Goal: Information Seeking & Learning: Check status

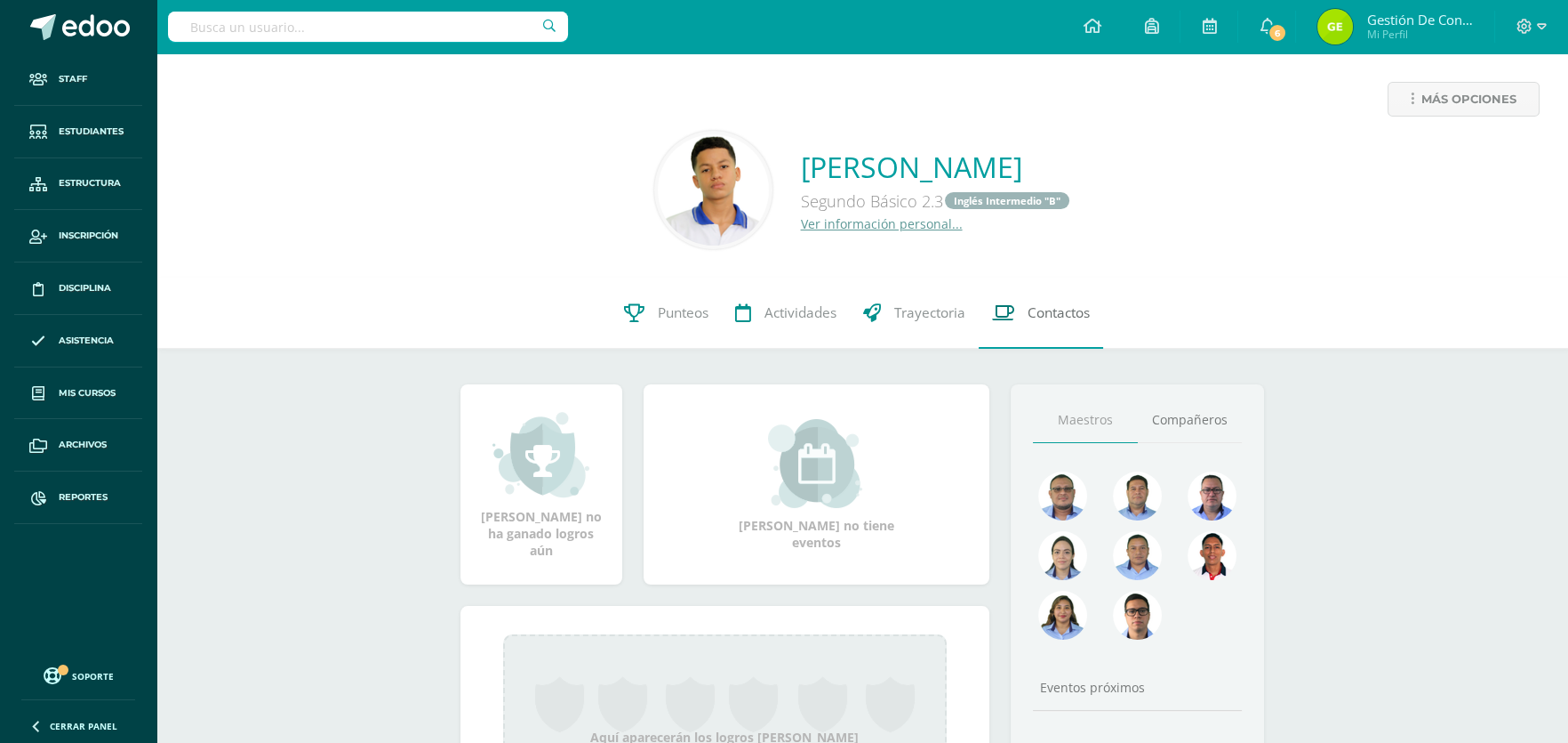
click at [1064, 315] on span "Contactos" at bounding box center [1059, 312] width 62 height 18
click at [687, 298] on link "Punteos" at bounding box center [666, 313] width 111 height 71
click at [681, 307] on span "Punteos" at bounding box center [684, 312] width 50 height 18
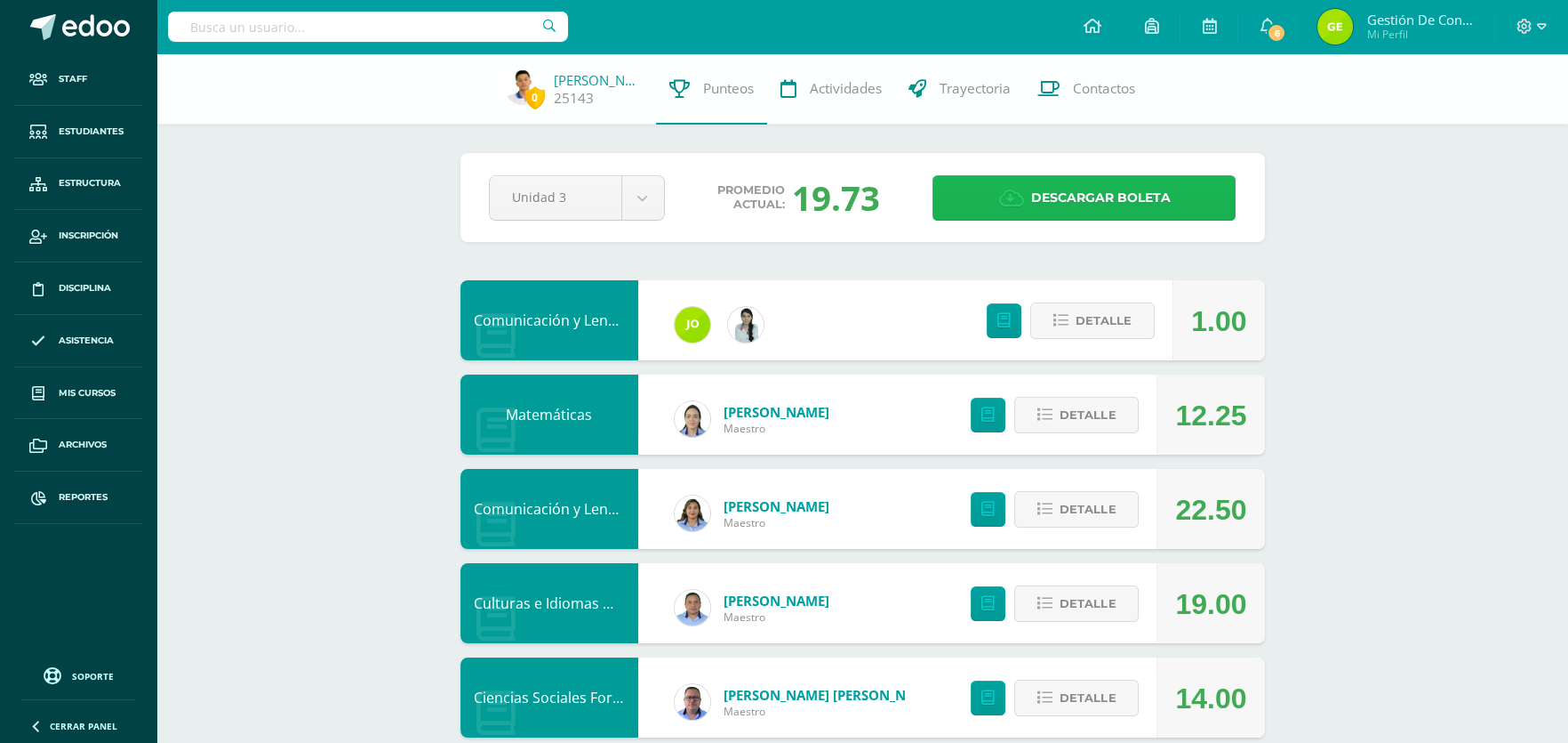
click at [1051, 194] on span "Descargar boleta" at bounding box center [1100, 197] width 140 height 44
click at [986, 202] on link "Descargar boleta" at bounding box center [1084, 197] width 303 height 46
click at [616, 81] on link "Marvin López" at bounding box center [599, 80] width 89 height 17
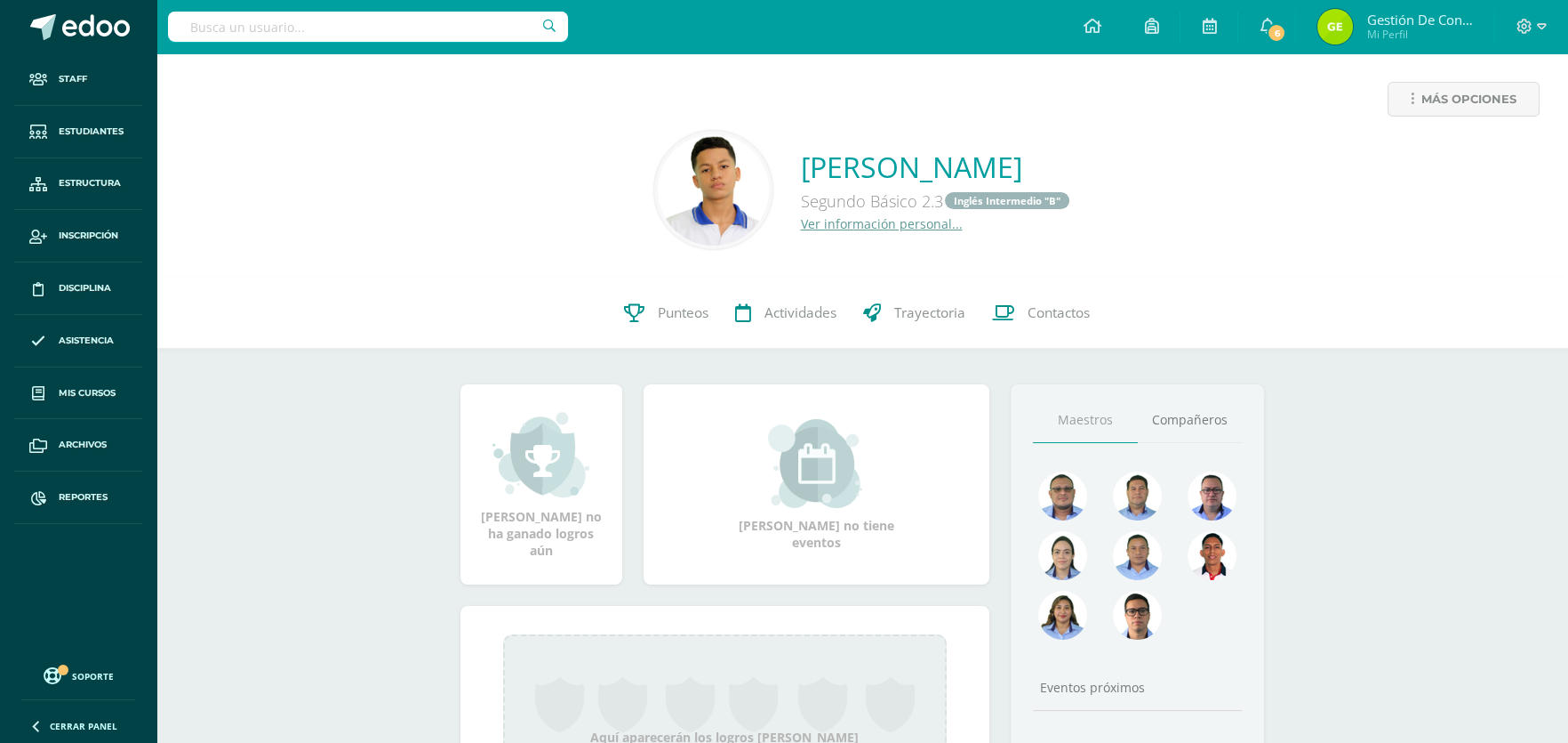
click at [324, 36] on input "text" at bounding box center [368, 26] width 400 height 30
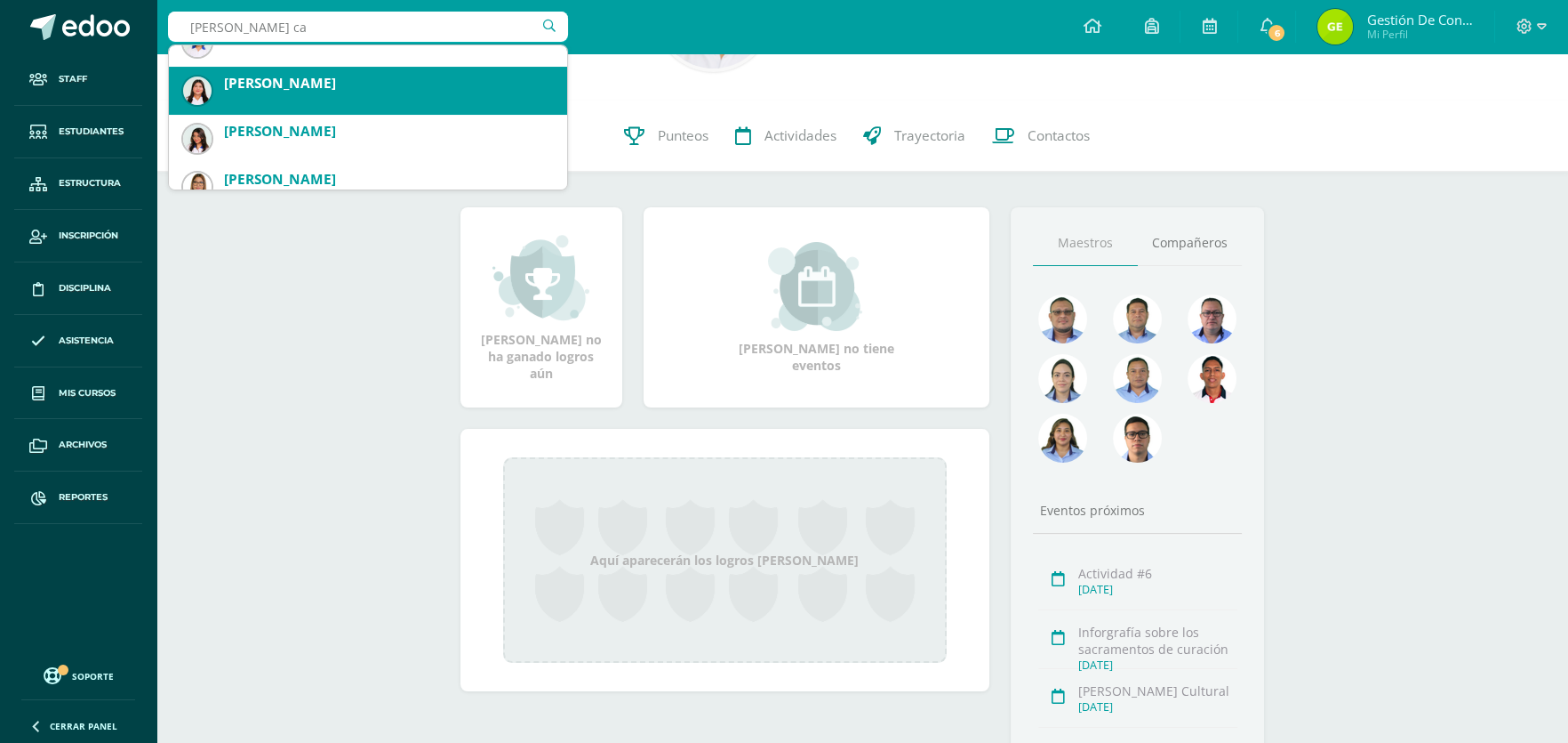
scroll to position [596, 0]
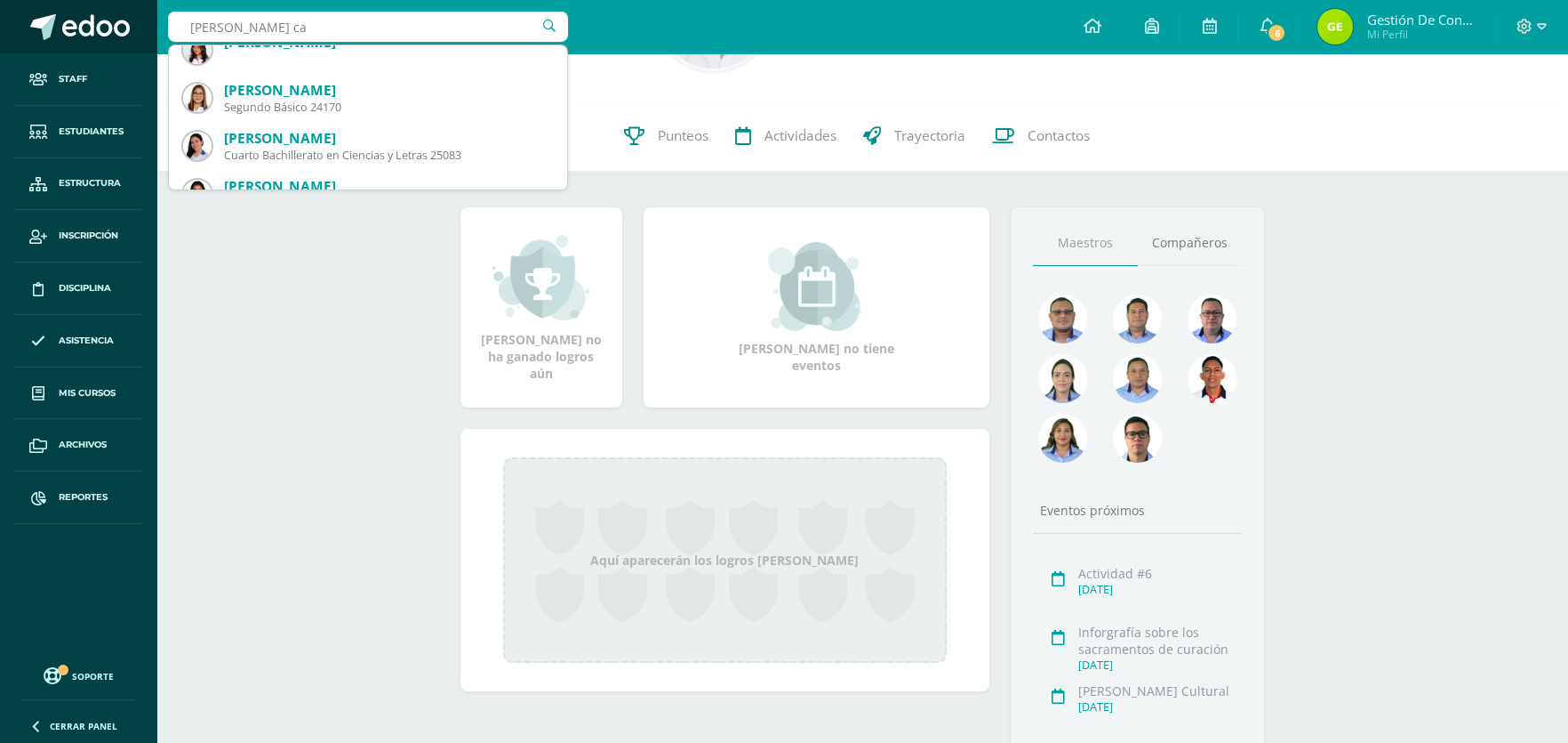
drag, startPoint x: 318, startPoint y: 12, endPoint x: 26, endPoint y: 15, distance: 292.0
click at [26, 15] on body "Staff Estudiantes Estructura Inscripción Disciplina Asistencia Mis cursos Archi…" at bounding box center [784, 350] width 1568 height 1054
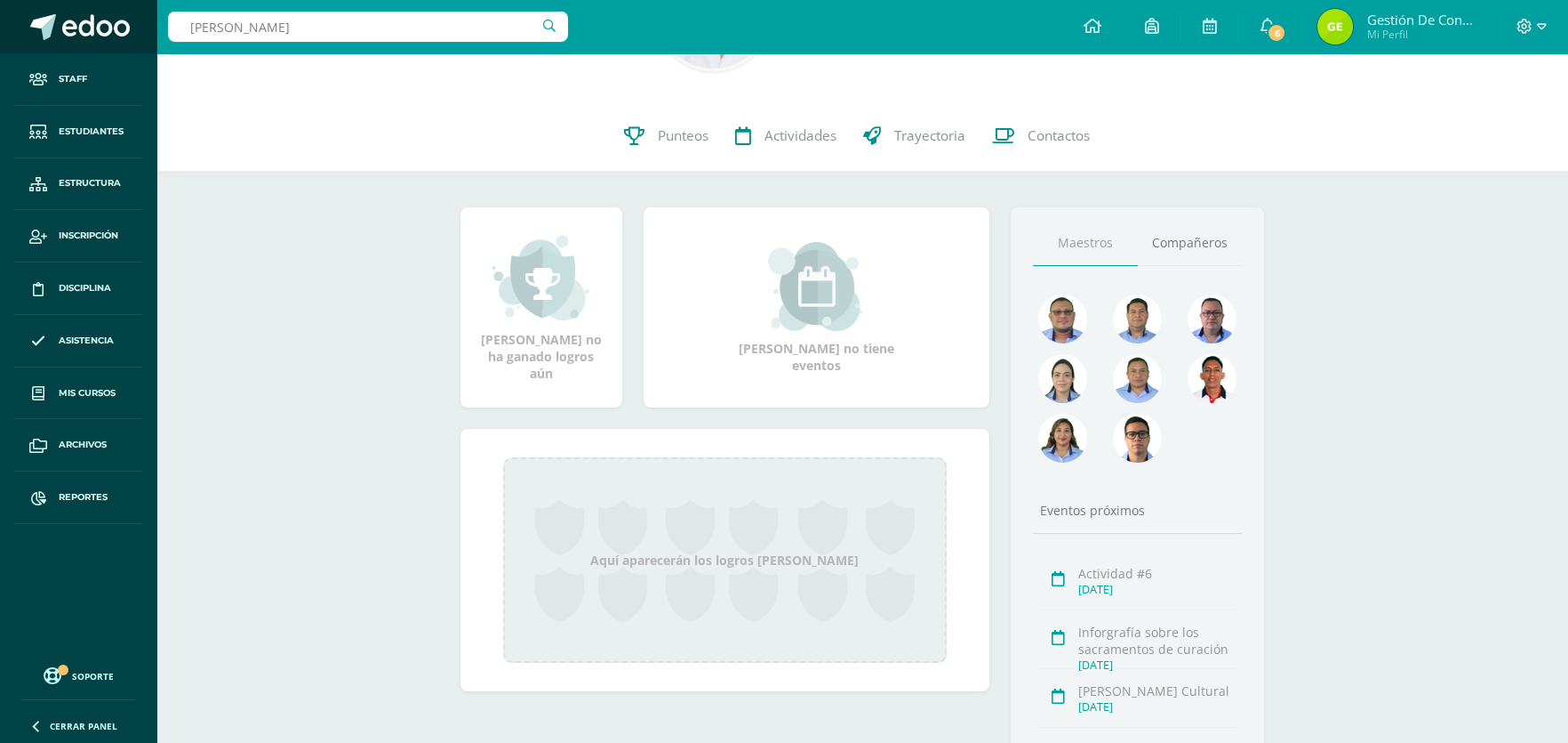
type input "camila lopez"
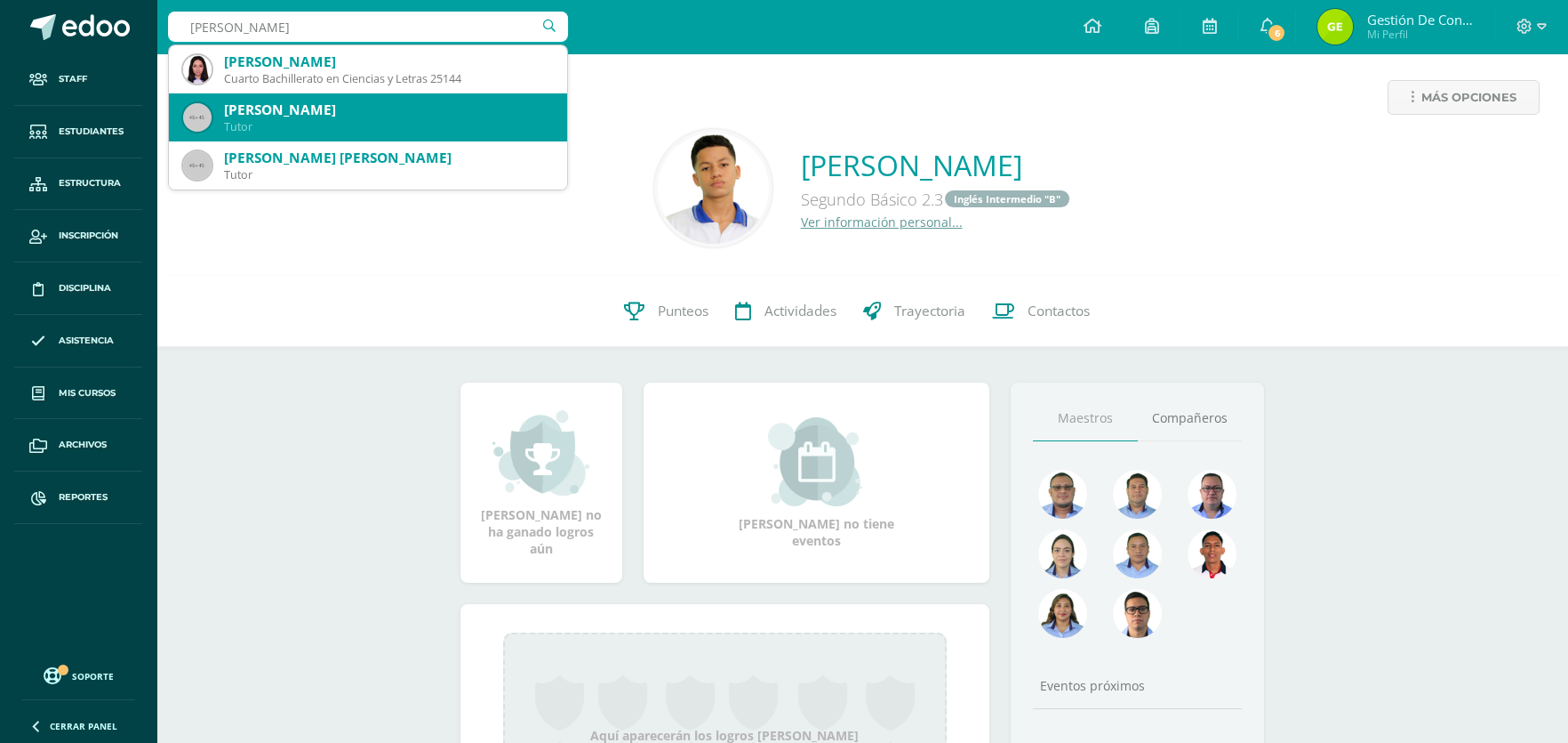
scroll to position [0, 0]
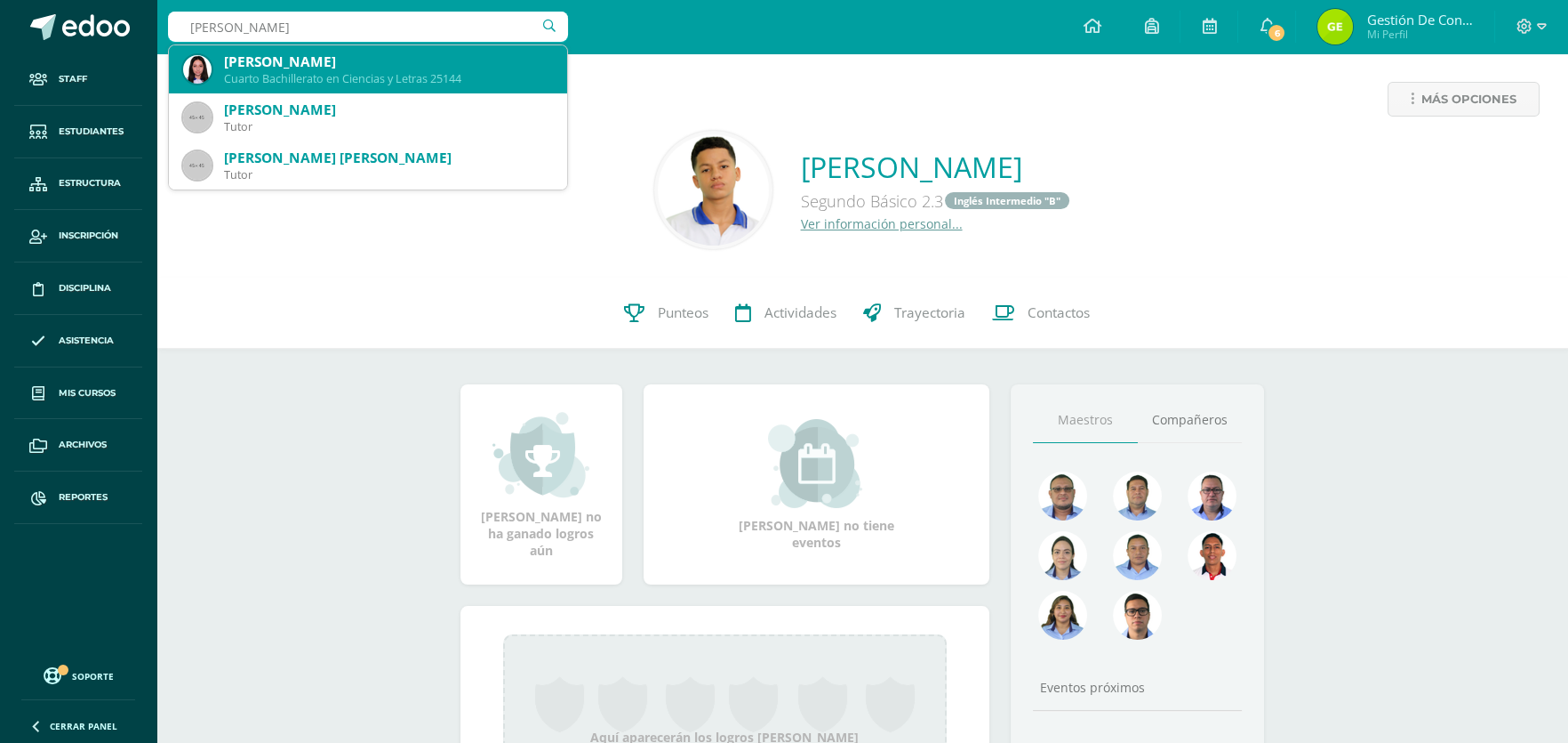
click at [269, 65] on div "Camila Mishell López Orellana" at bounding box center [388, 61] width 329 height 18
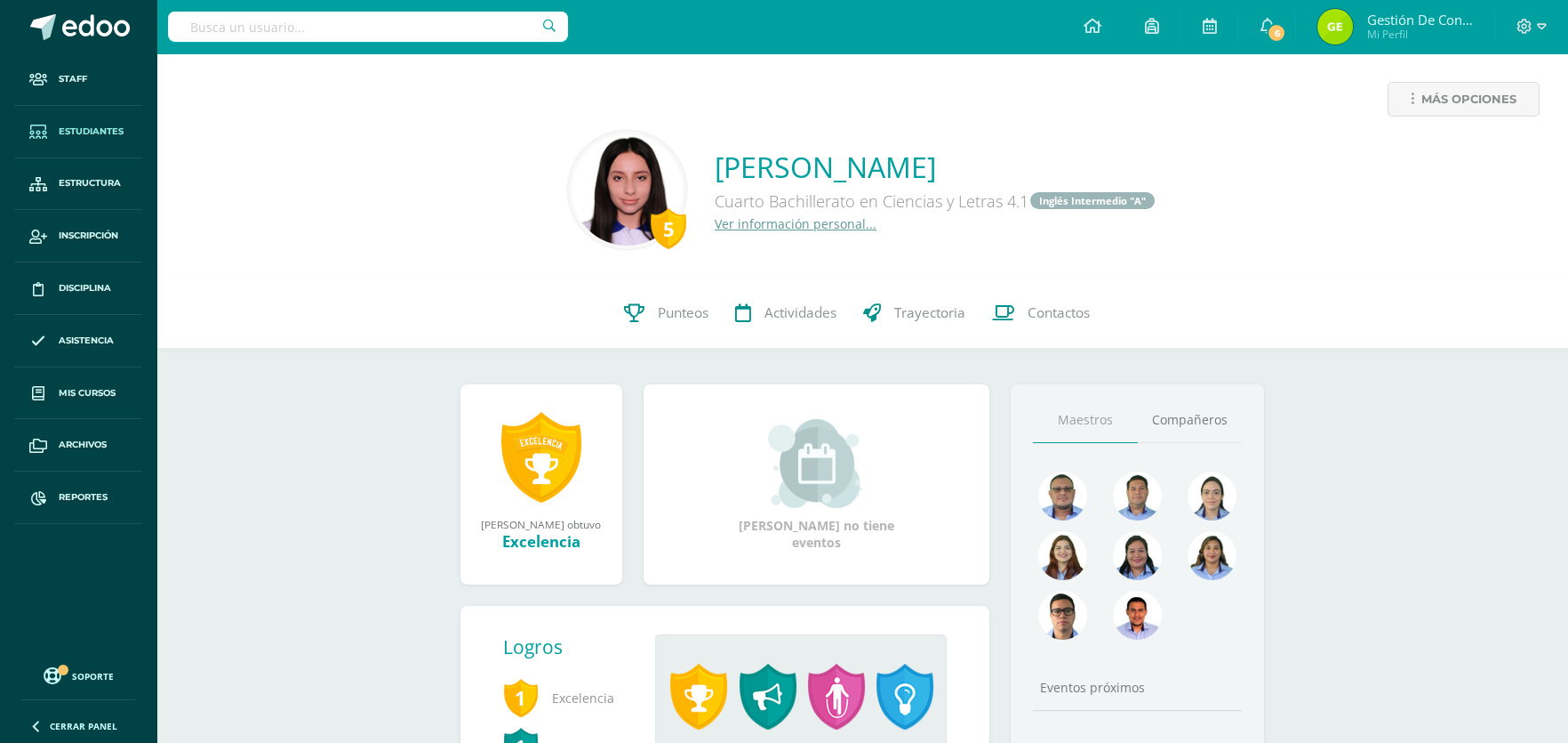
click at [109, 125] on span "Estudiantes" at bounding box center [90, 131] width 65 height 15
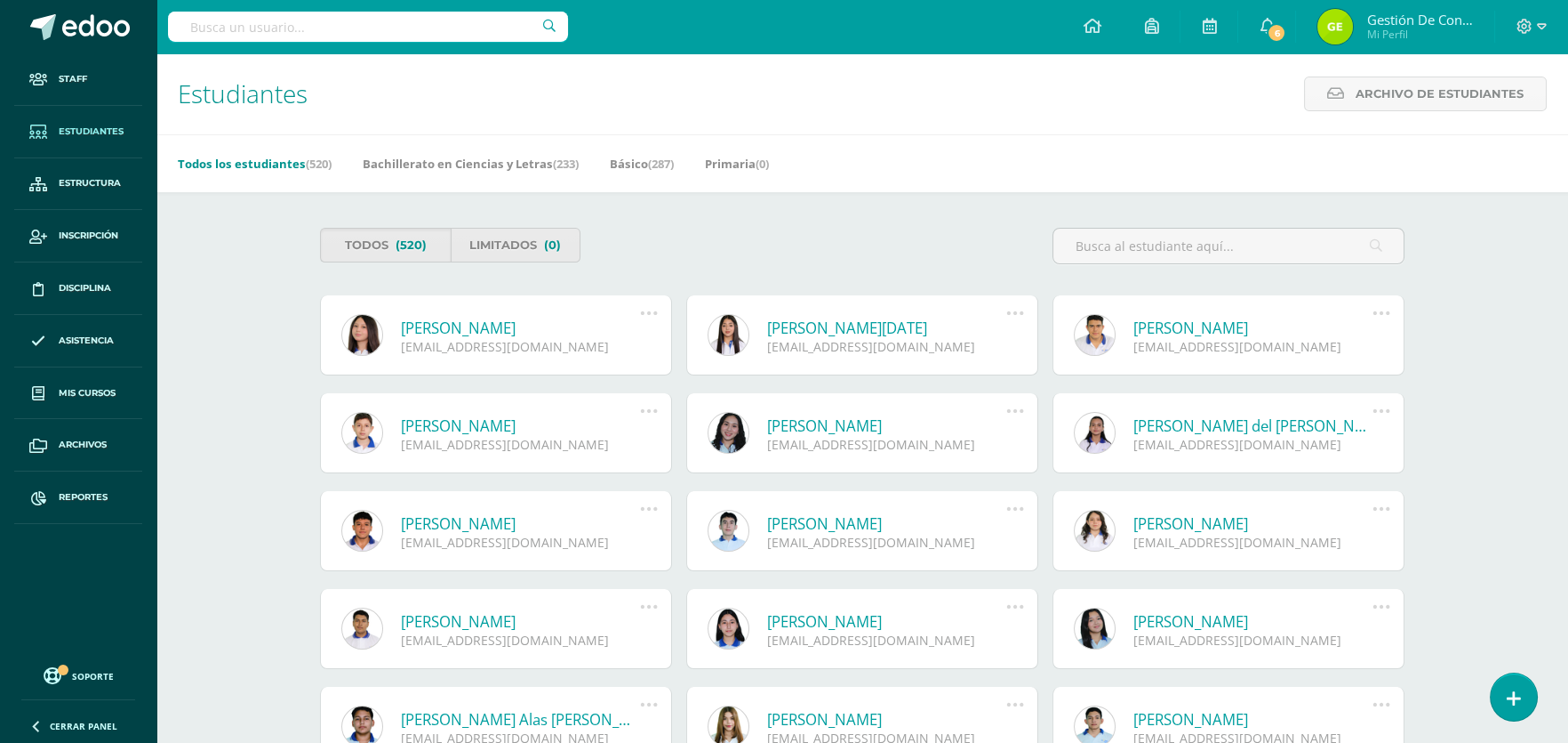
click at [251, 26] on input "text" at bounding box center [368, 26] width 400 height 30
drag, startPoint x: 348, startPoint y: 48, endPoint x: 343, endPoint y: 32, distance: 16.8
click at [348, 48] on div "geovan7" at bounding box center [368, 26] width 400 height 53
click at [342, 27] on input "geovan7" at bounding box center [368, 26] width 400 height 30
type input "geovany milt"
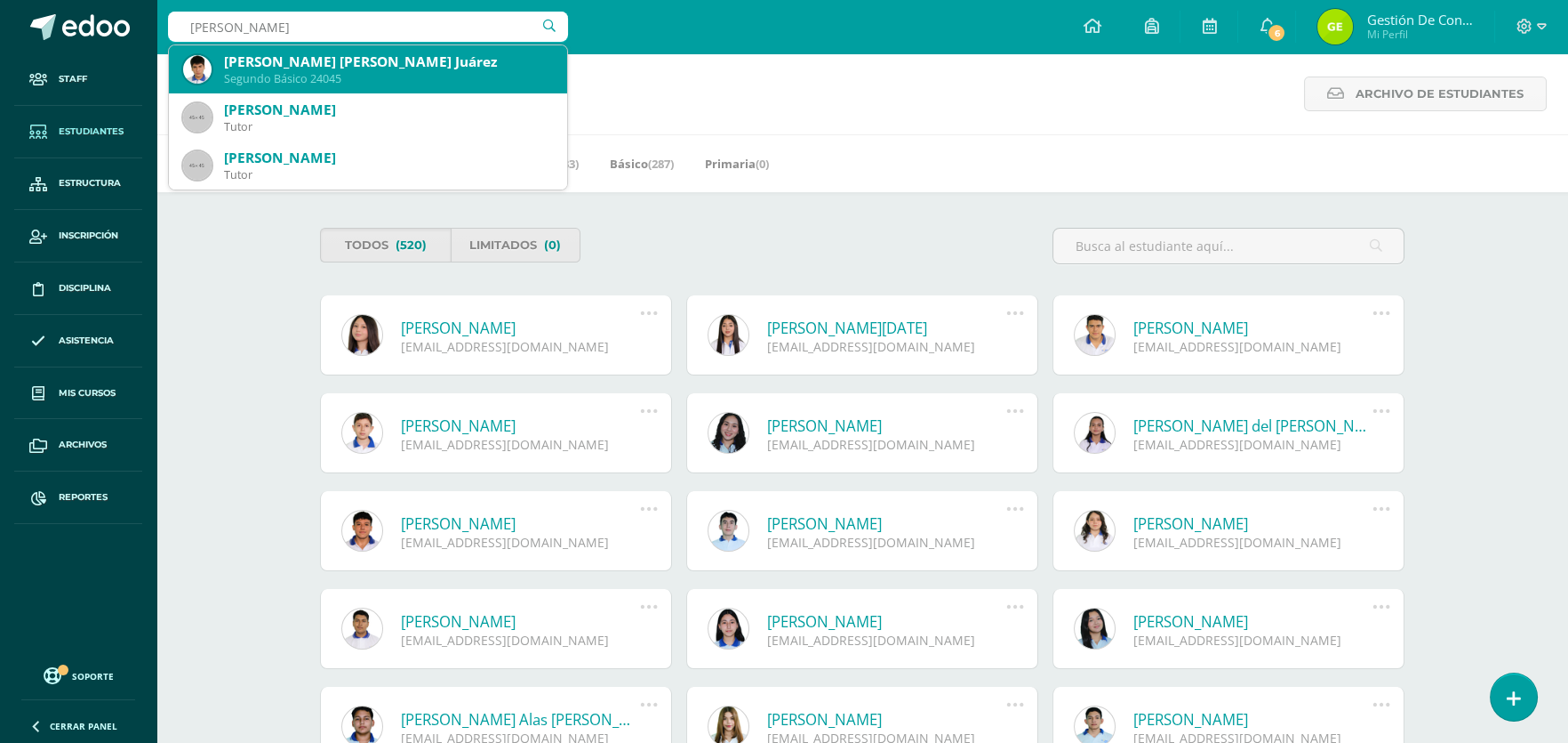
click at [369, 62] on div "[PERSON_NAME] [PERSON_NAME] Juárez" at bounding box center [388, 61] width 329 height 18
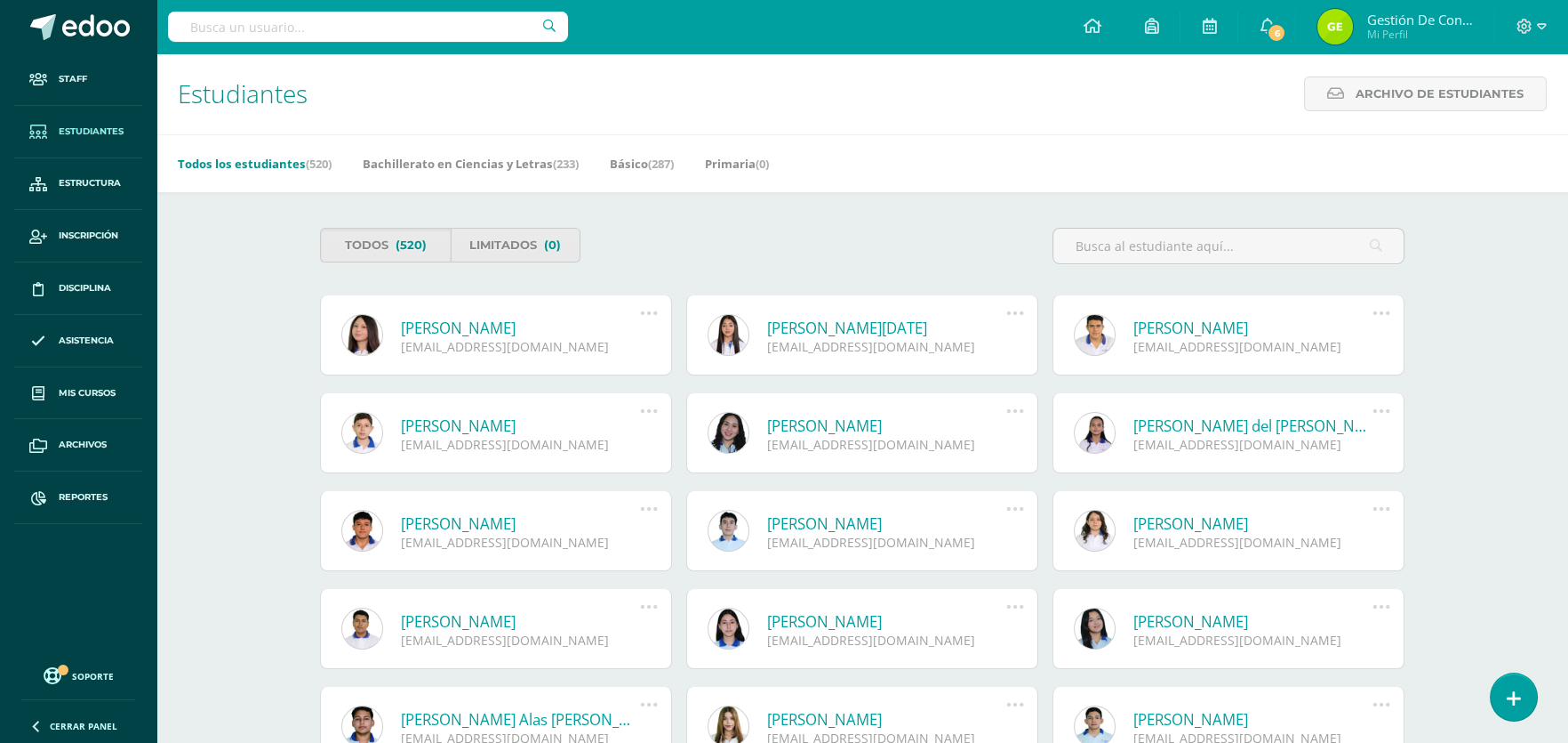
click at [322, 27] on input "text" at bounding box center [368, 26] width 400 height 30
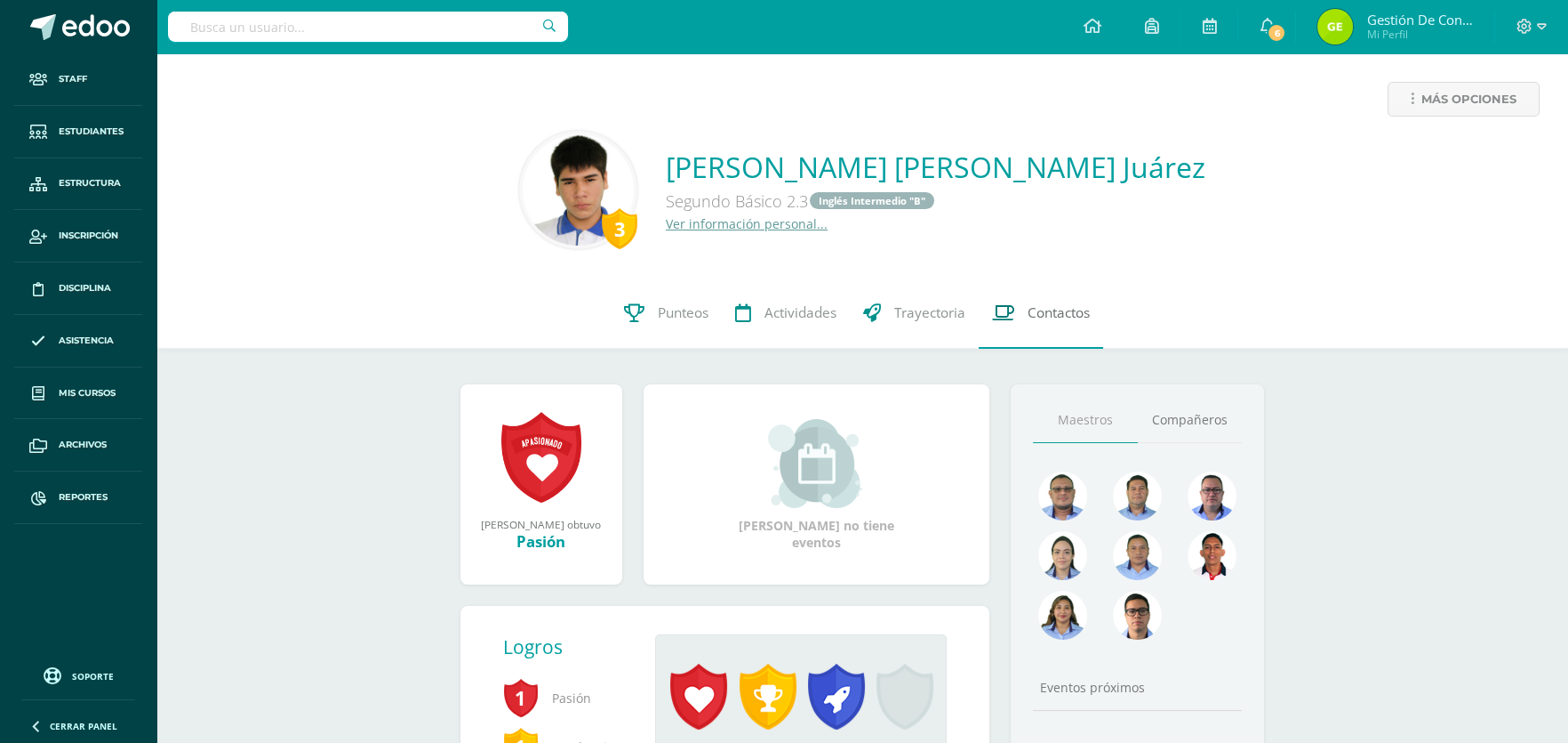
click at [1051, 321] on span "Contactos" at bounding box center [1059, 312] width 62 height 18
click at [1278, 27] on span "6" at bounding box center [1277, 33] width 19 height 19
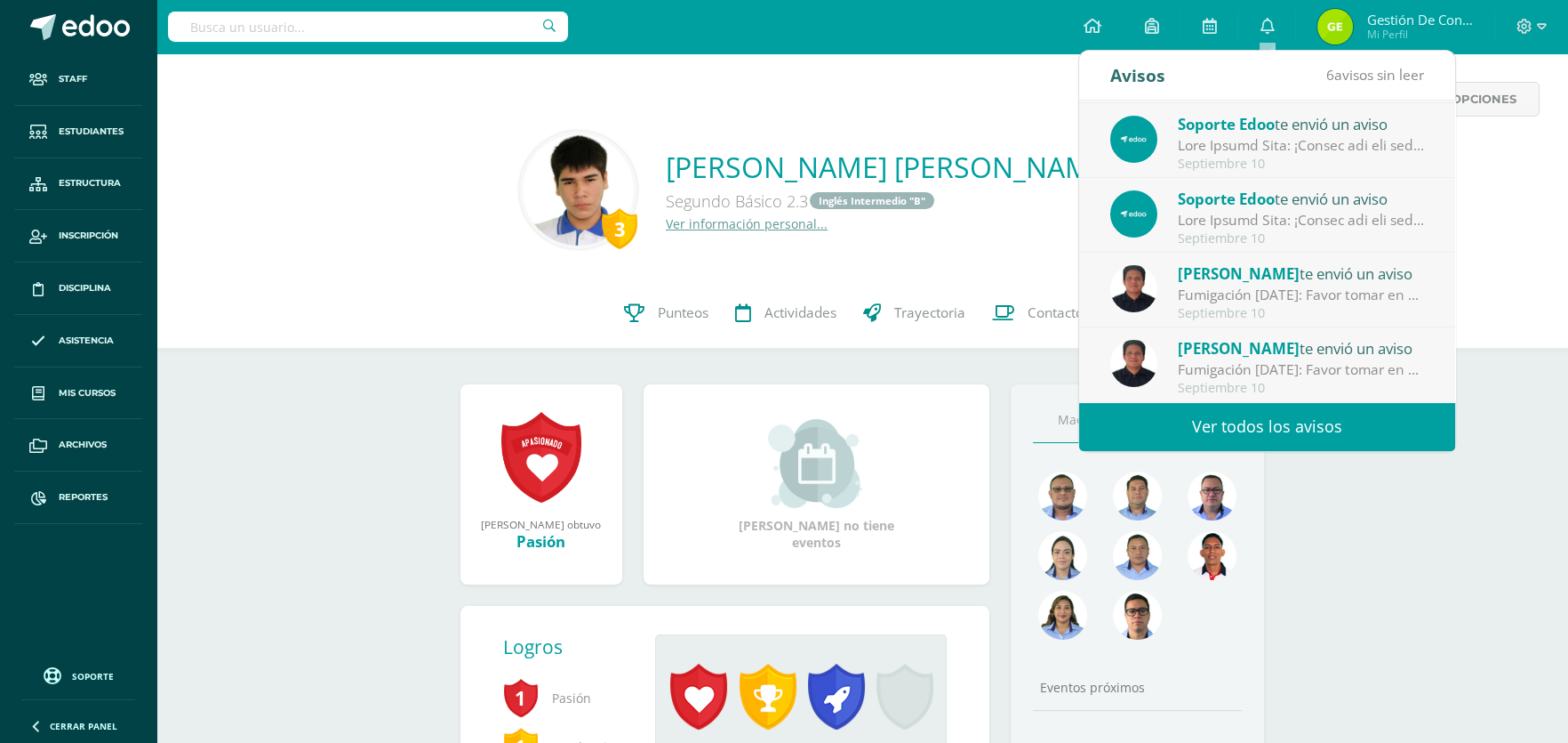
scroll to position [177, 0]
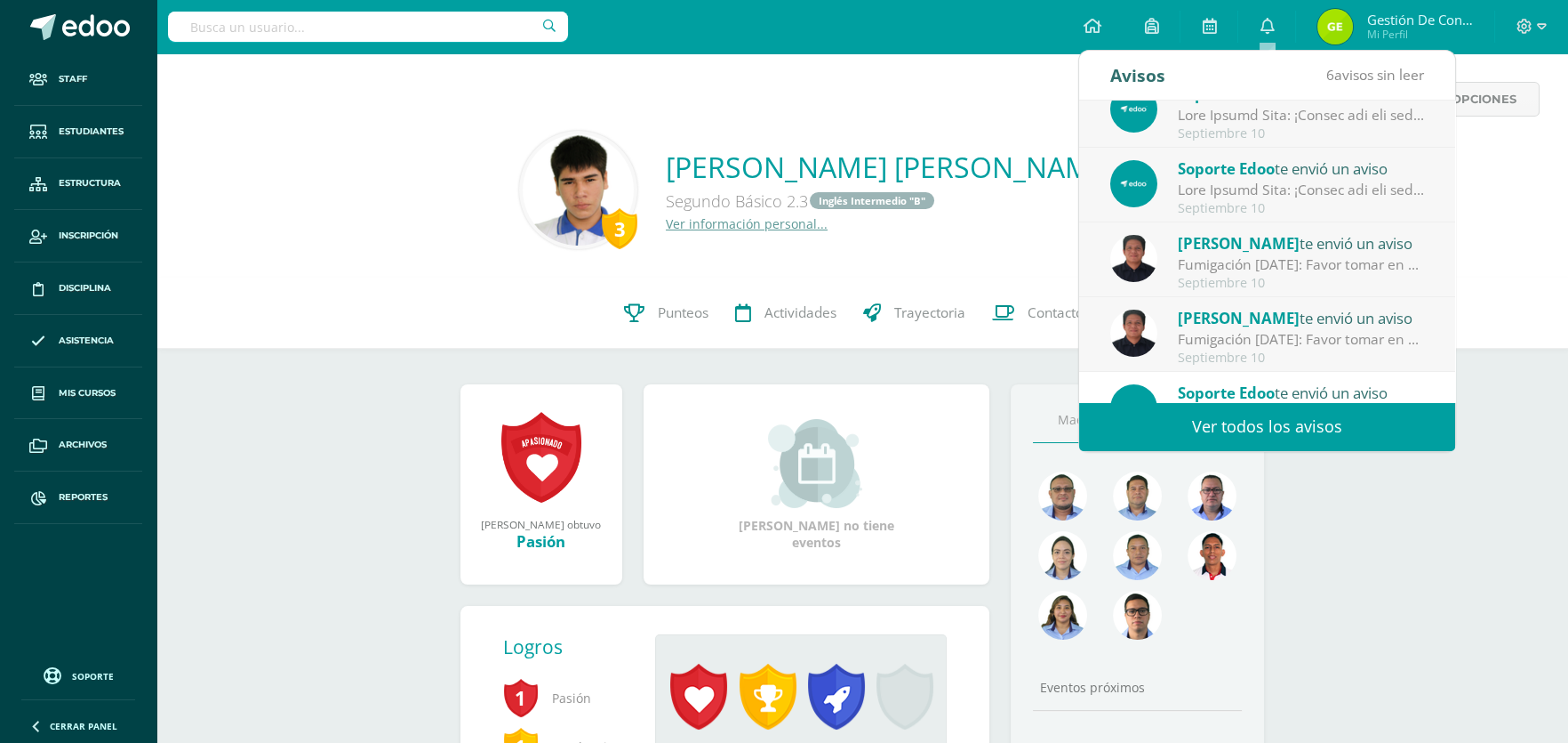
click at [1255, 351] on div "Septiembre 10" at bounding box center [1301, 358] width 248 height 16
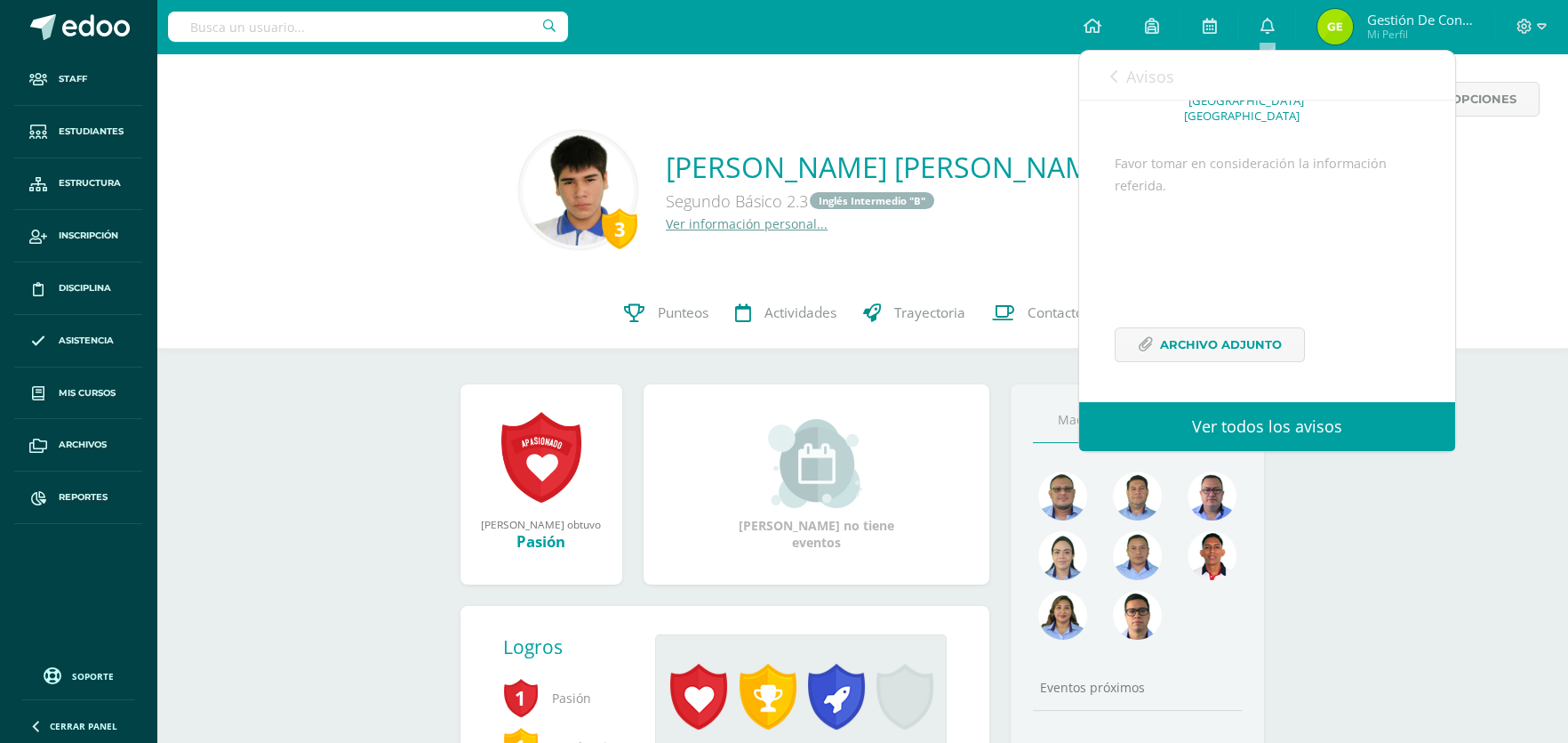
scroll to position [151, 0]
click at [1112, 83] on icon at bounding box center [1114, 76] width 7 height 15
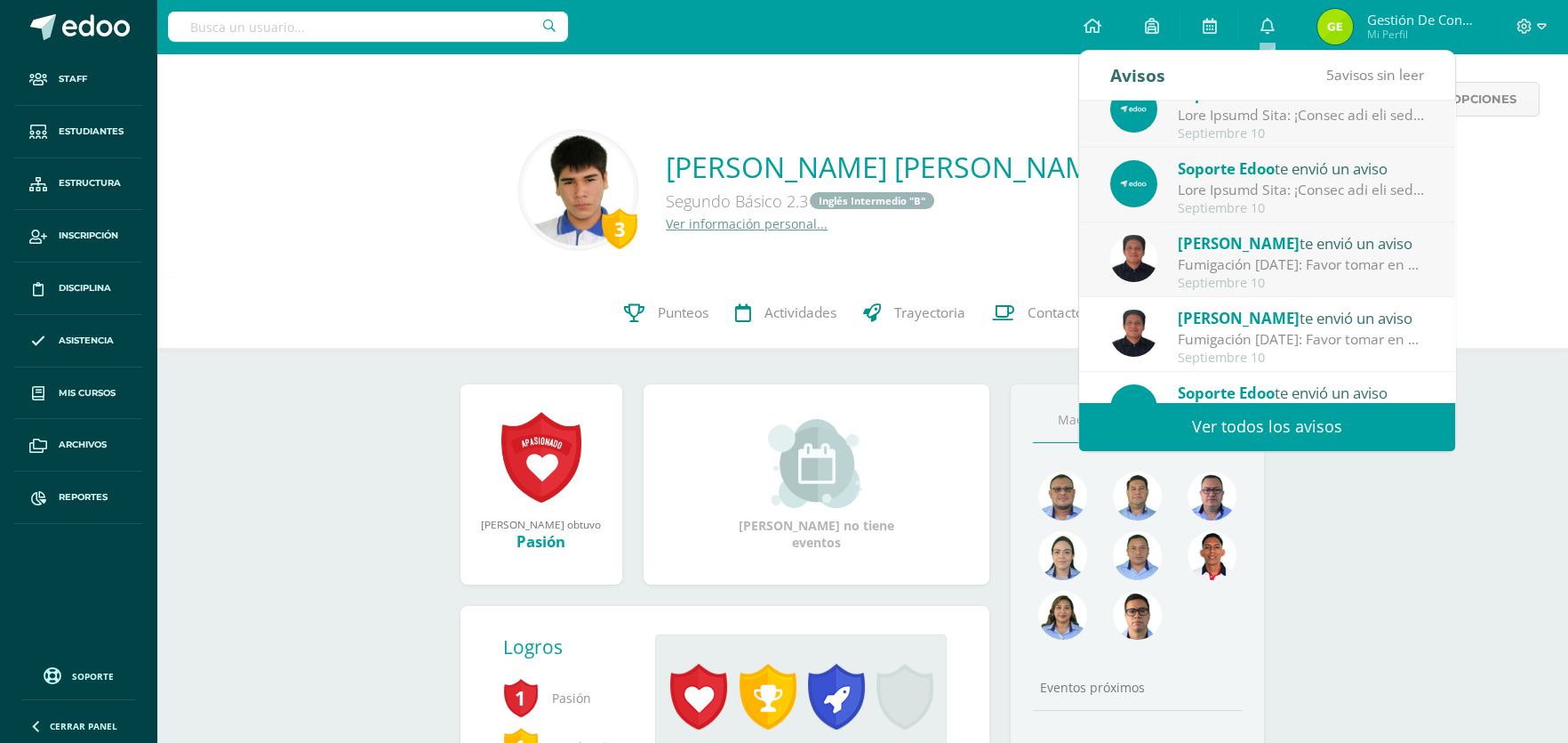
click at [1219, 266] on div "Fumigación [DATE]: Favor tomar en consideración la información referida." at bounding box center [1301, 264] width 248 height 20
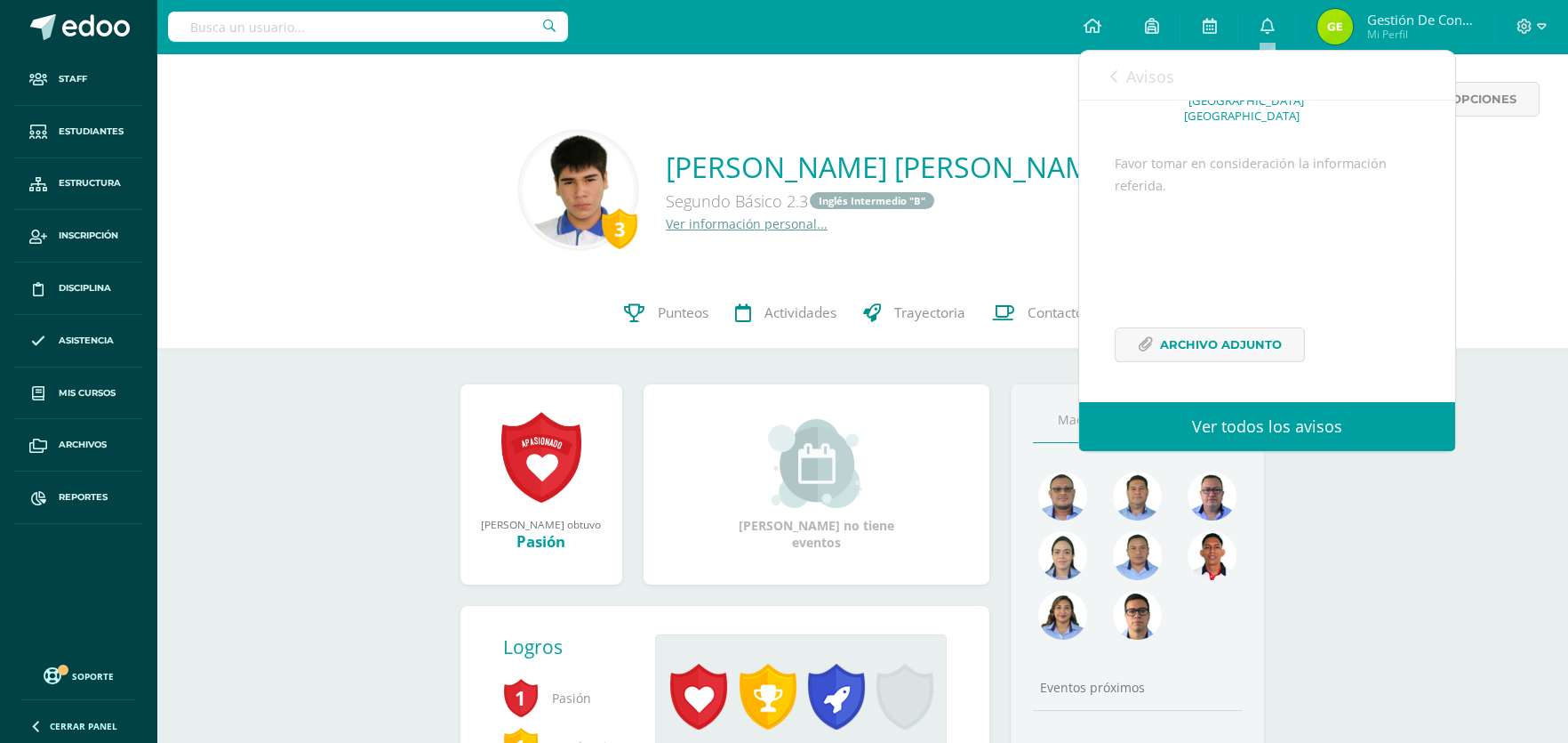
click at [1115, 72] on icon at bounding box center [1114, 76] width 7 height 15
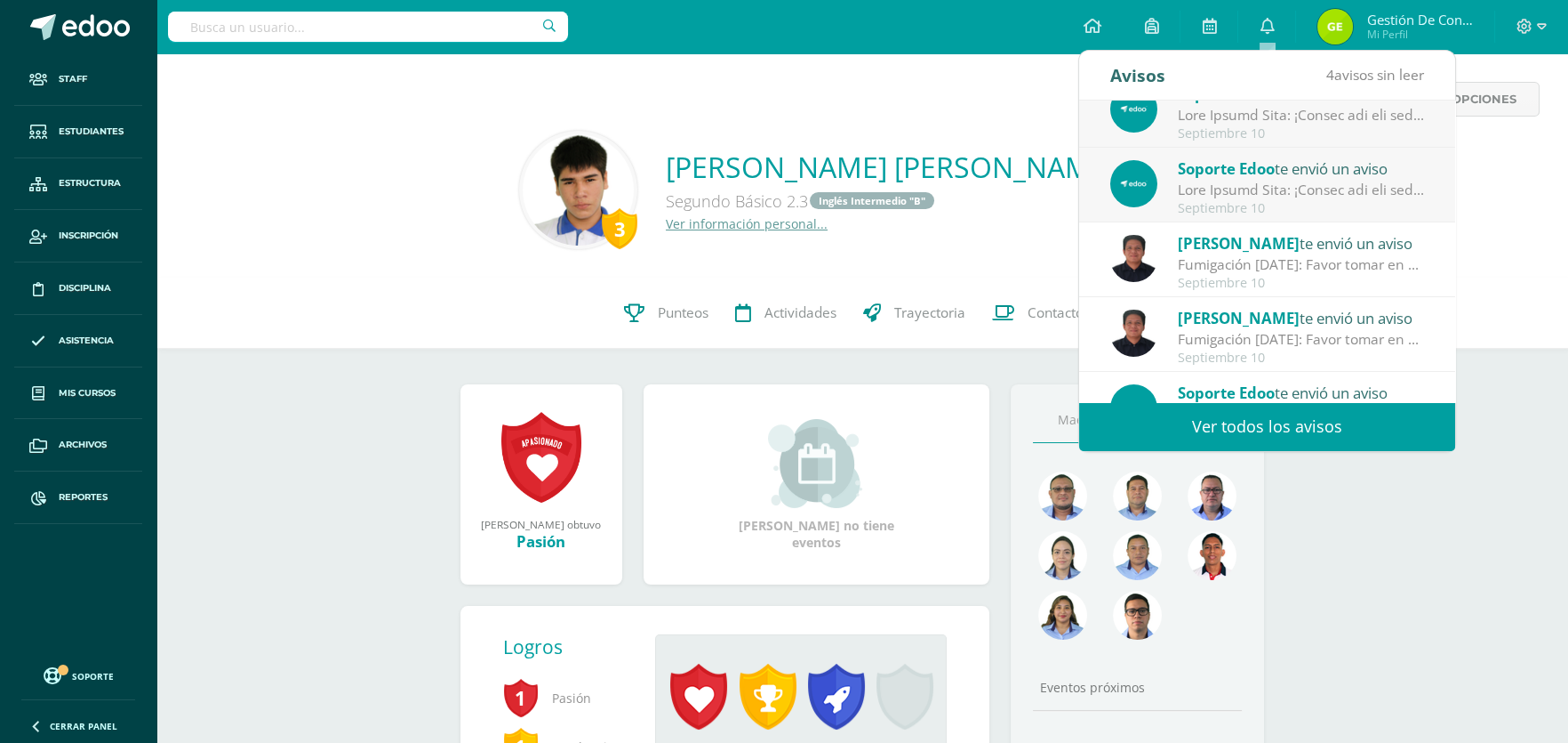
click at [1213, 201] on div "Septiembre 10" at bounding box center [1301, 209] width 248 height 16
click at [1259, 182] on div at bounding box center [1301, 189] width 248 height 20
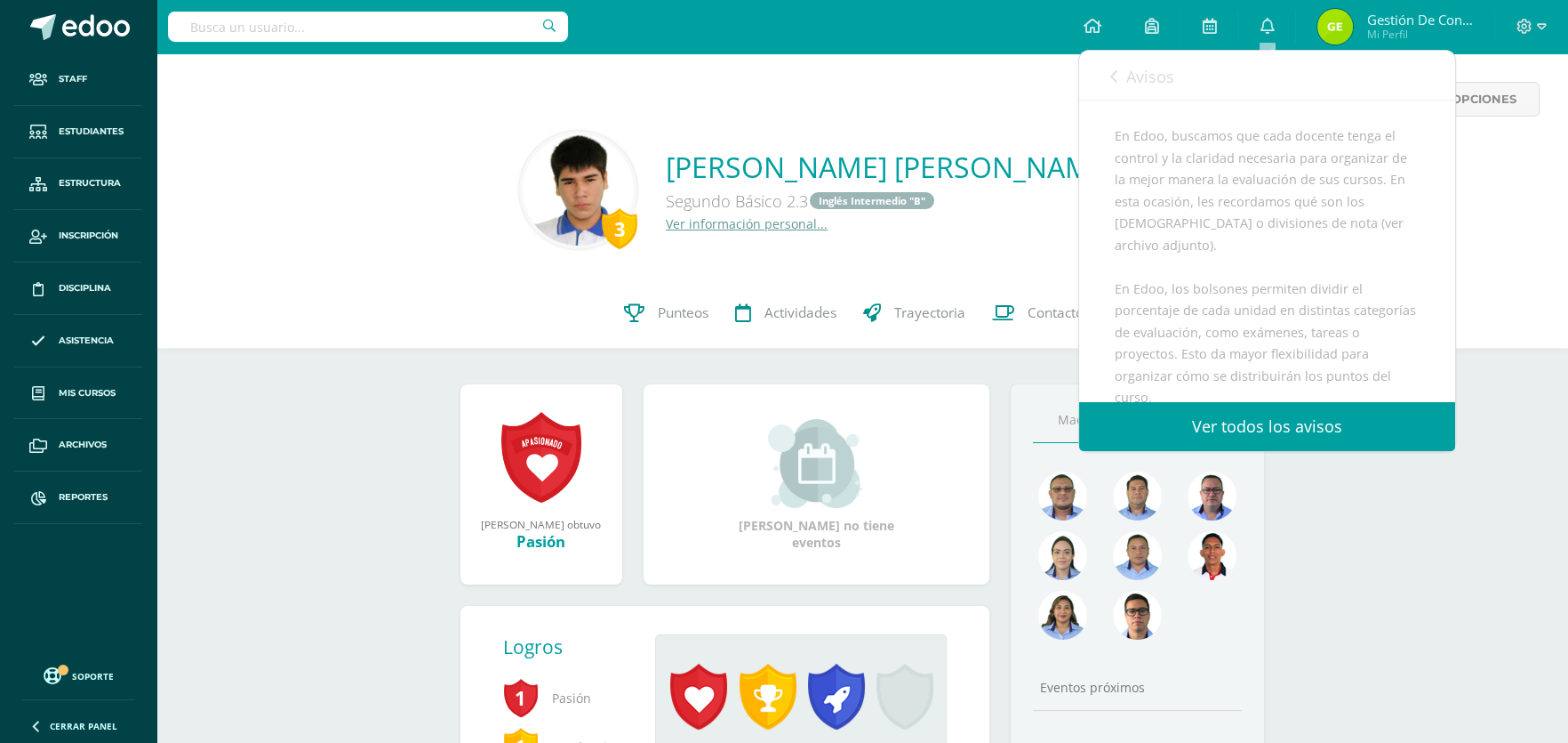
click at [1121, 80] on link "Avisos" at bounding box center [1143, 76] width 64 height 51
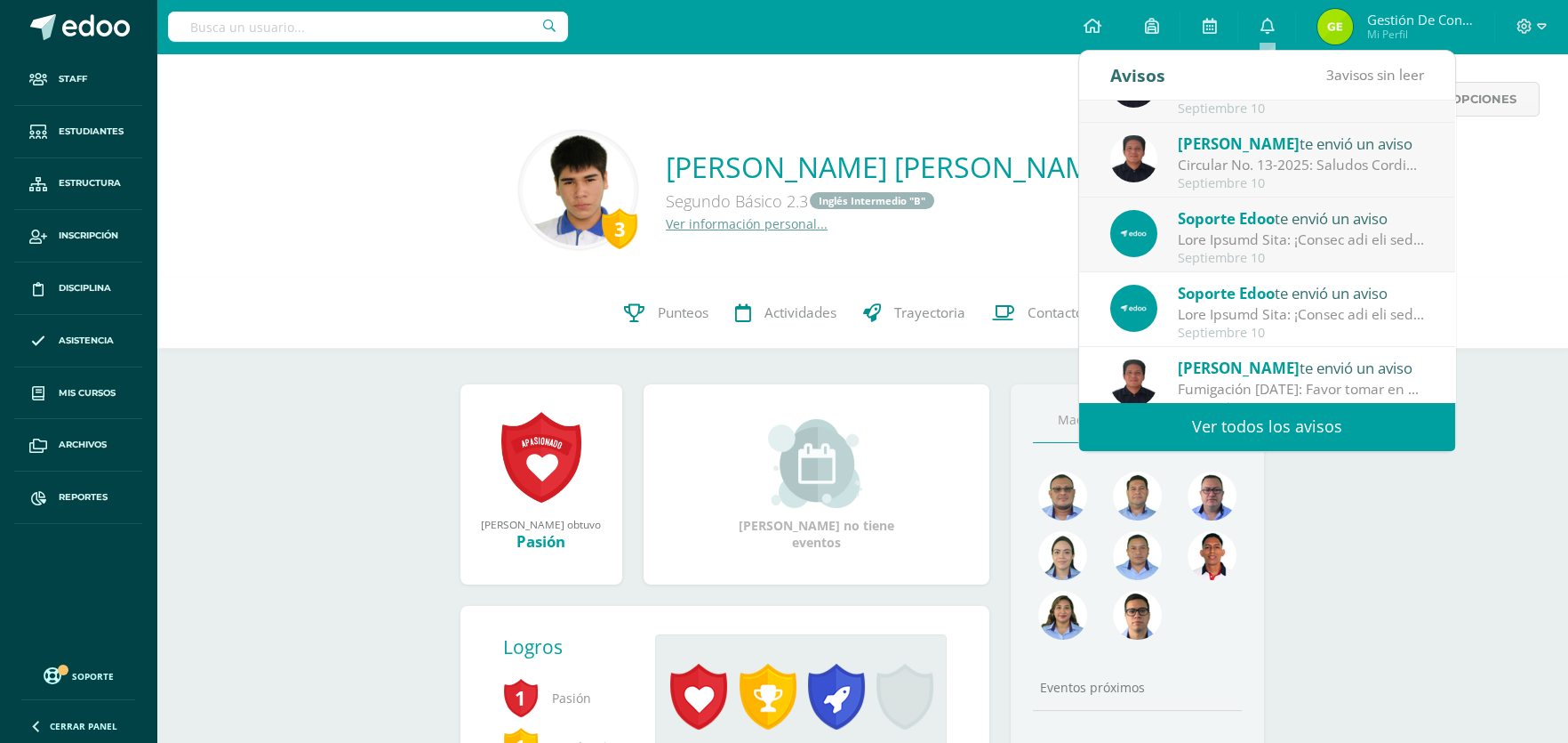
scroll to position [0, 0]
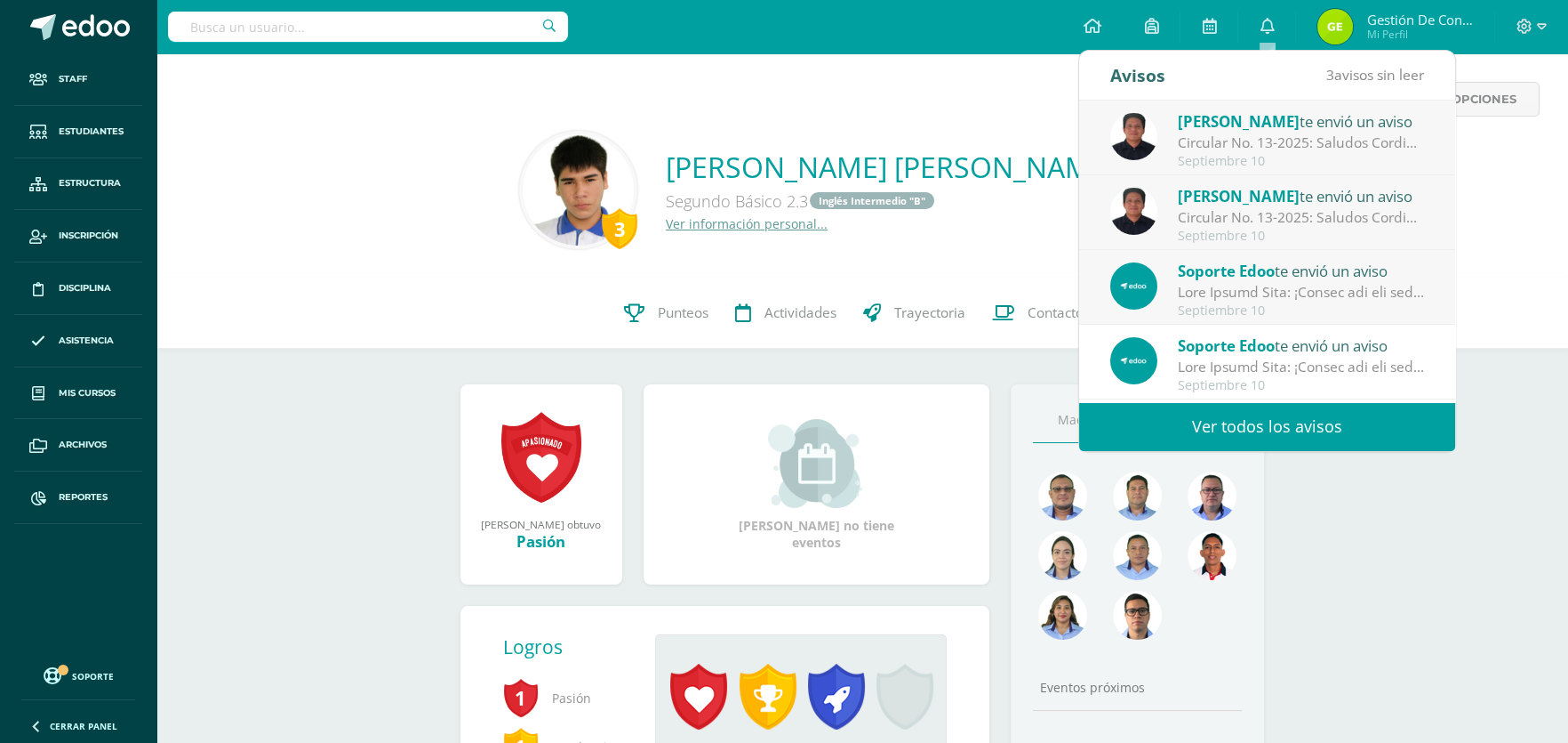
click at [1261, 286] on div at bounding box center [1301, 291] width 248 height 20
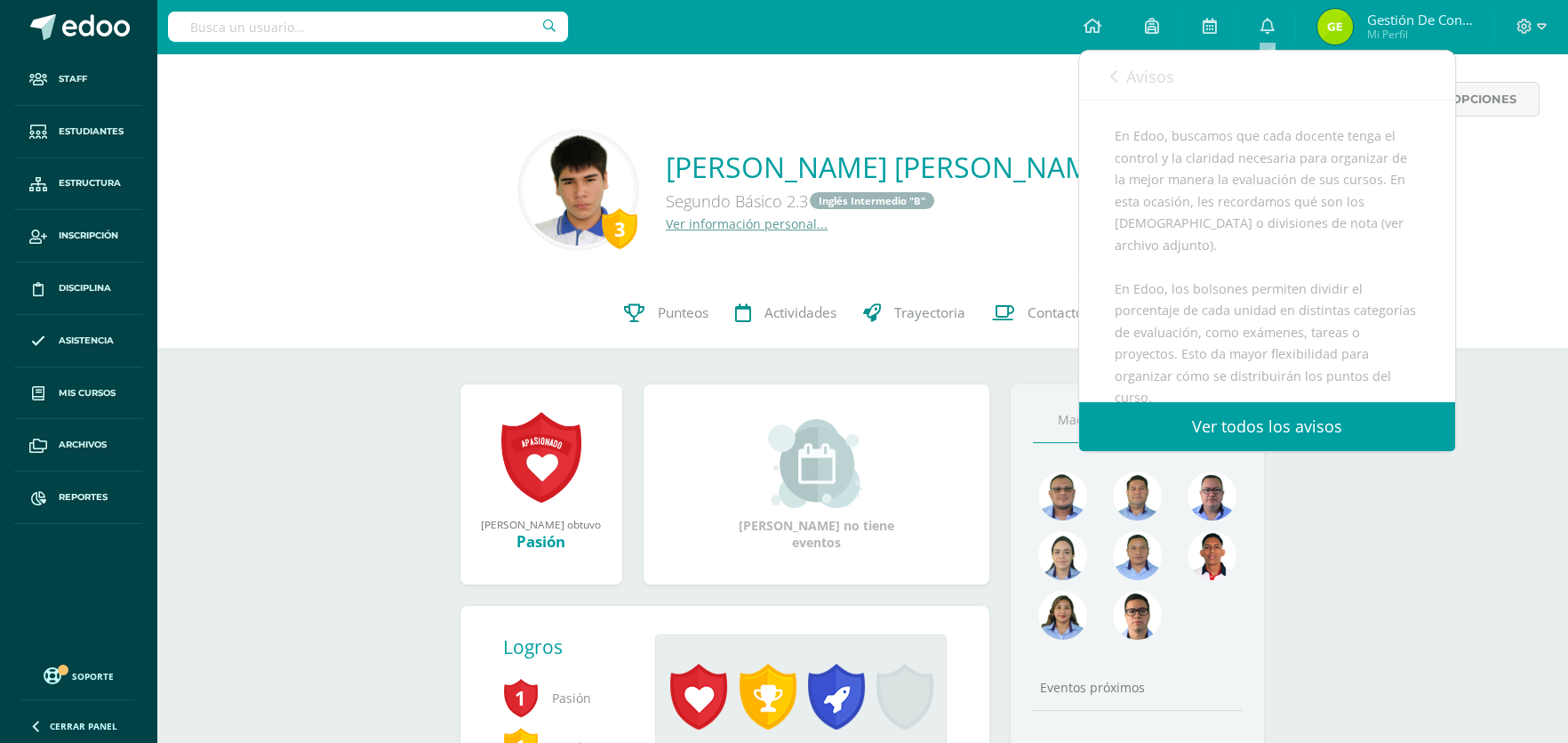
click at [1118, 84] on link "Avisos" at bounding box center [1143, 76] width 64 height 51
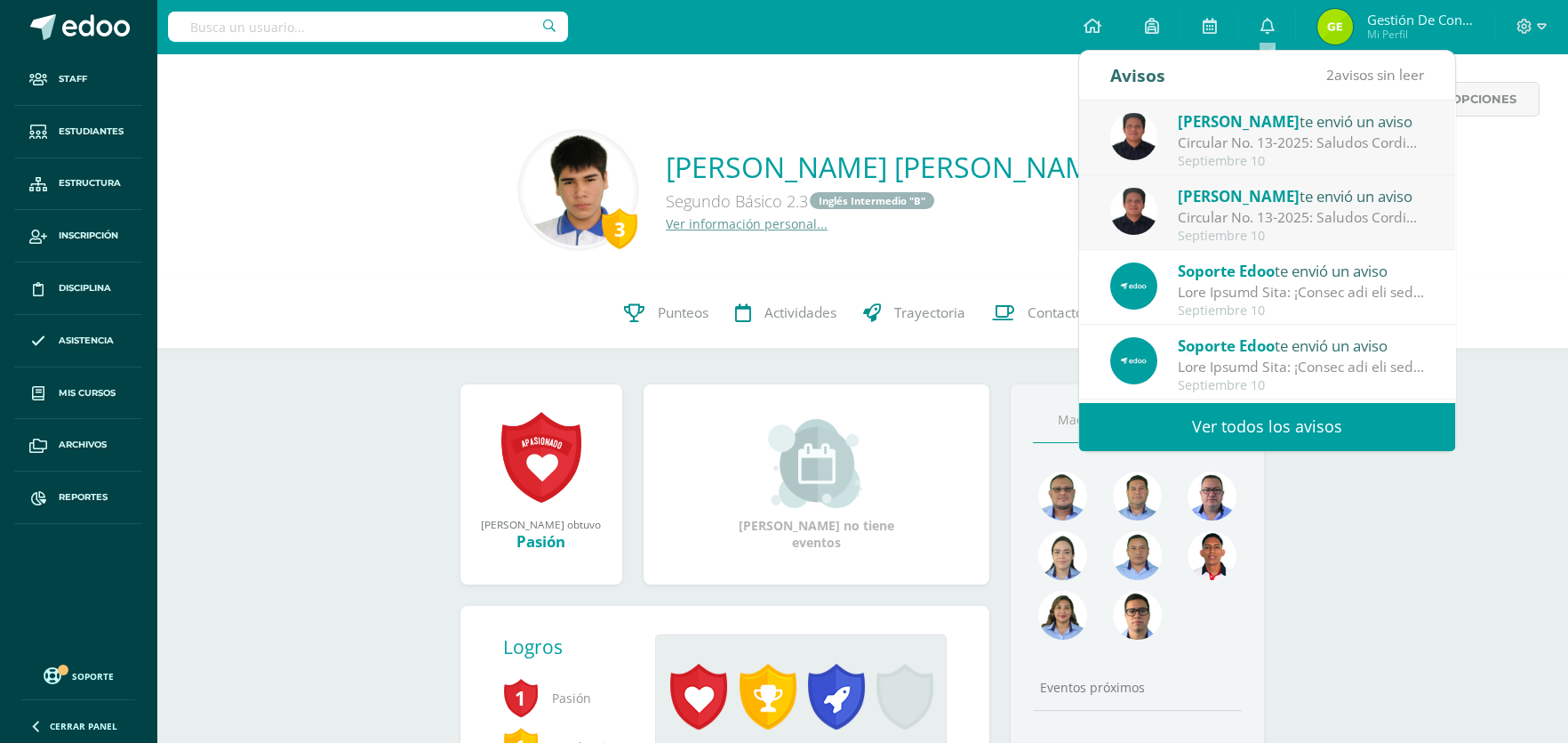
click at [1246, 207] on div "Circular No. 13-2025: Saludos Cordiales, por este medio se hace notificación el…" at bounding box center [1301, 217] width 248 height 20
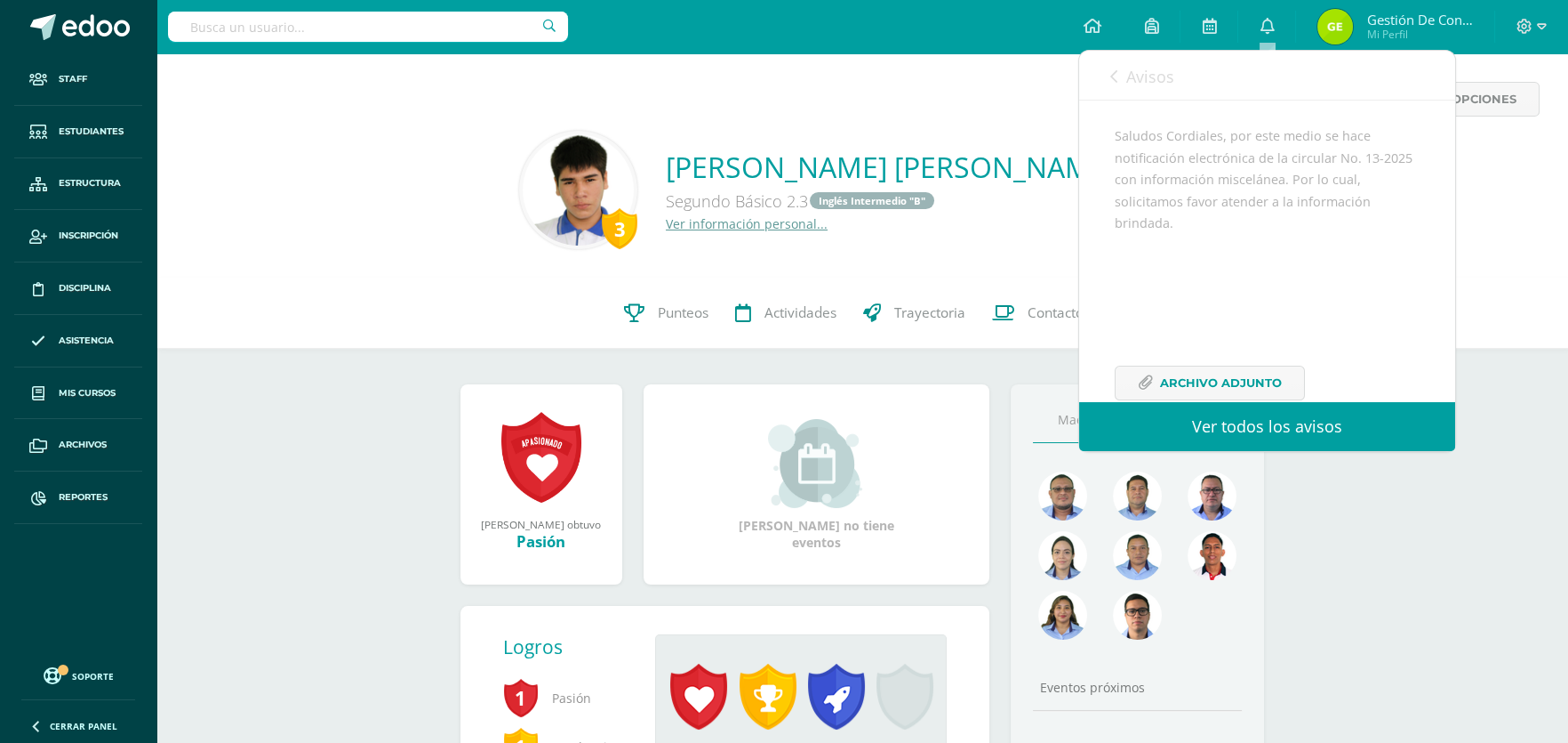
click at [1117, 72] on icon at bounding box center [1114, 76] width 7 height 15
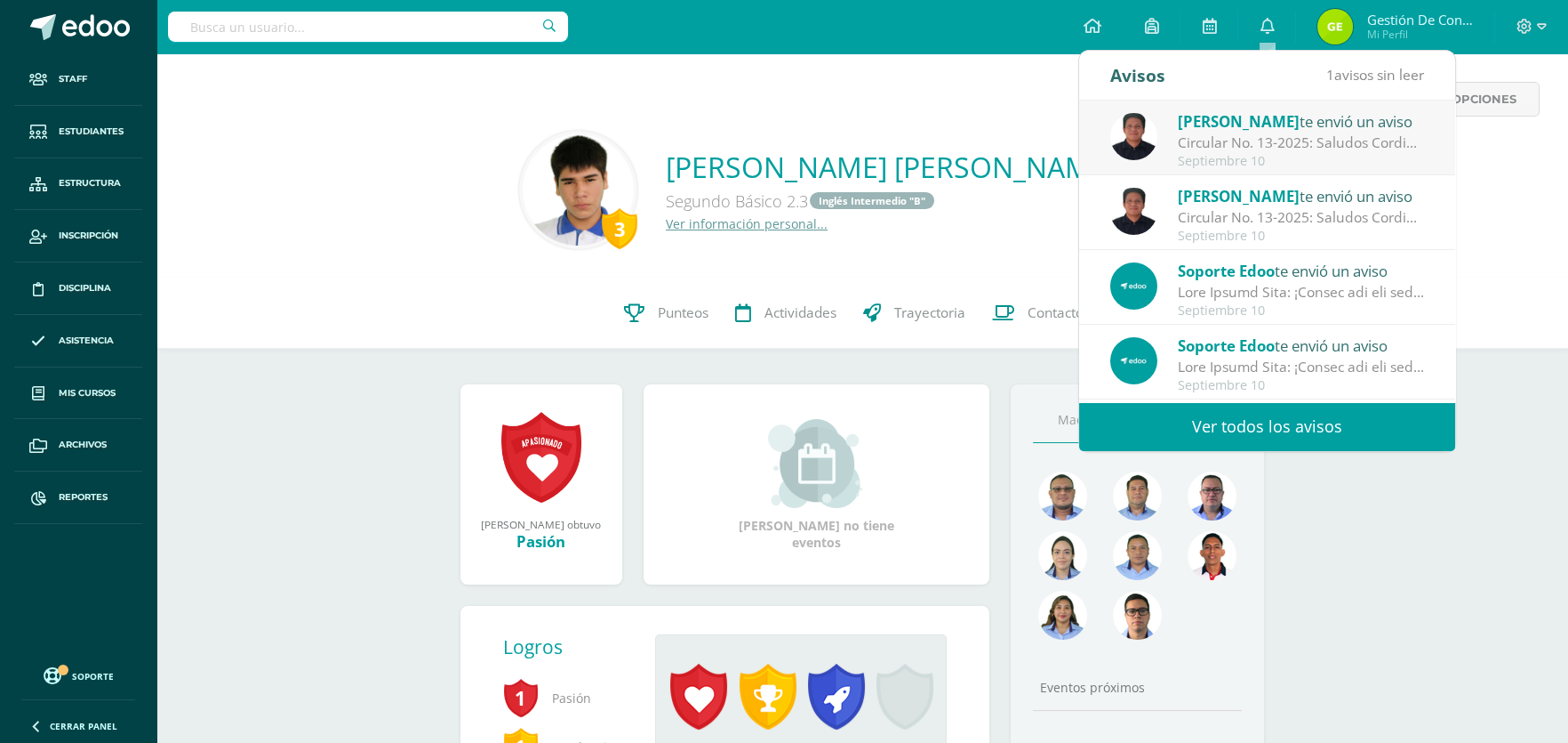
click at [1288, 148] on div "Circular No. 13-2025: Saludos Cordiales, por este medio se hace notificación el…" at bounding box center [1301, 142] width 248 height 20
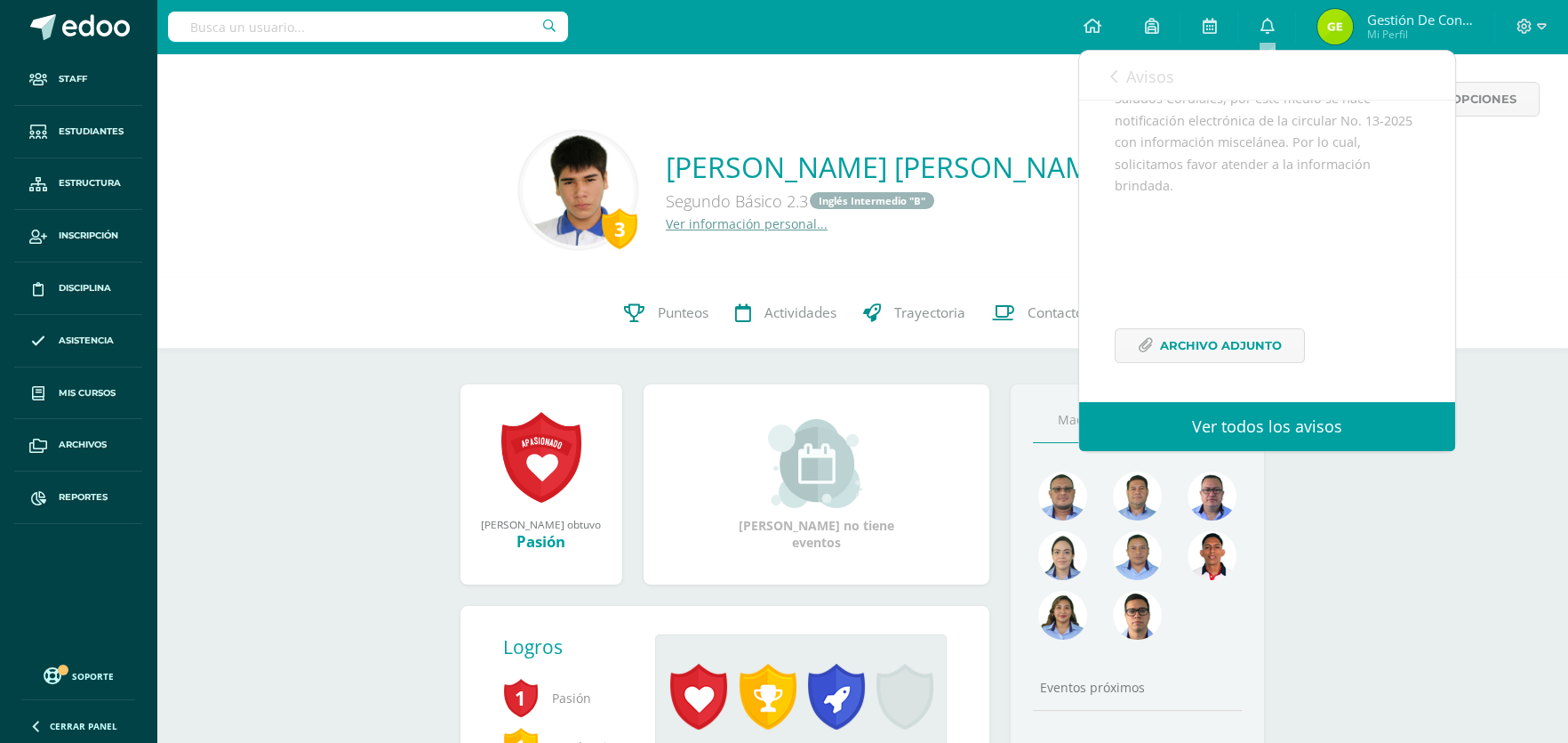
scroll to position [216, 0]
click at [1196, 348] on span "Archivo Adjunto" at bounding box center [1220, 346] width 121 height 33
click at [684, 76] on div "Más opciones 3 [PERSON_NAME] [PERSON_NAME] Juárez Segundo Básico 2.3 Inglés Int…" at bounding box center [862, 165] width 1412 height 224
